Goal: Task Accomplishment & Management: Manage account settings

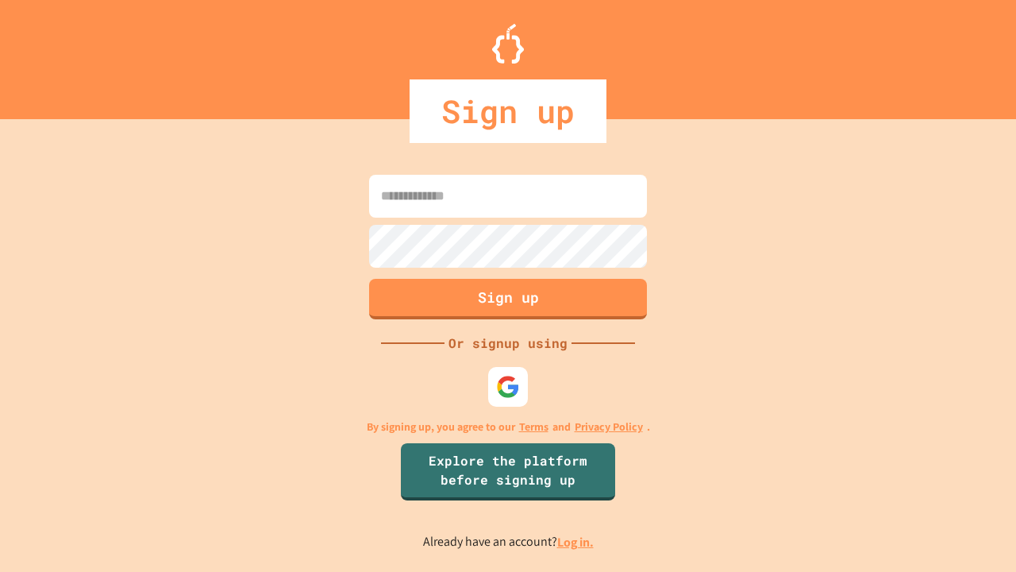
click at [576, 541] on link "Log in." at bounding box center [575, 541] width 37 height 17
